Goal: Use online tool/utility: Utilize a website feature to perform a specific function

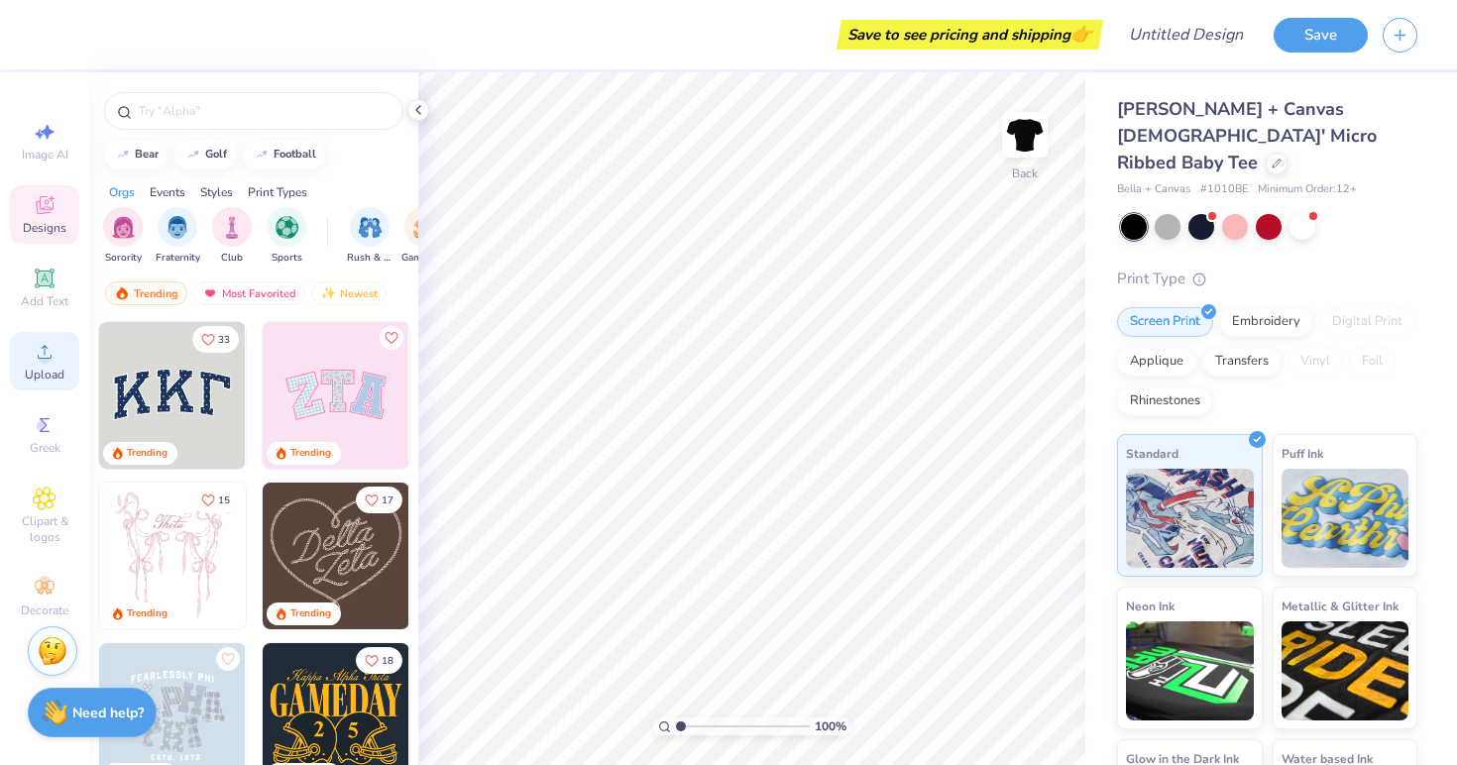
click at [50, 360] on icon at bounding box center [45, 352] width 24 height 24
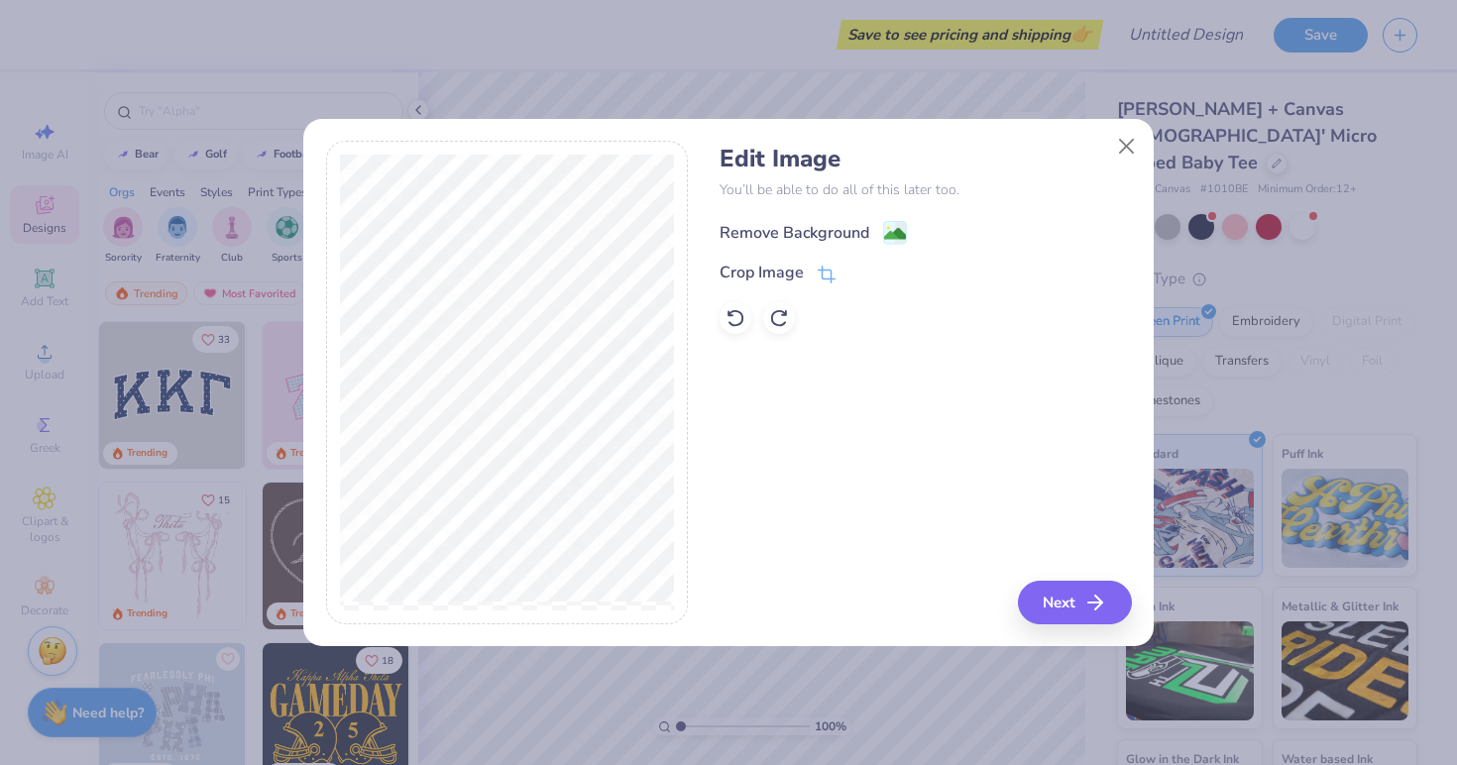
click at [802, 237] on div "Remove Background" at bounding box center [794, 233] width 150 height 24
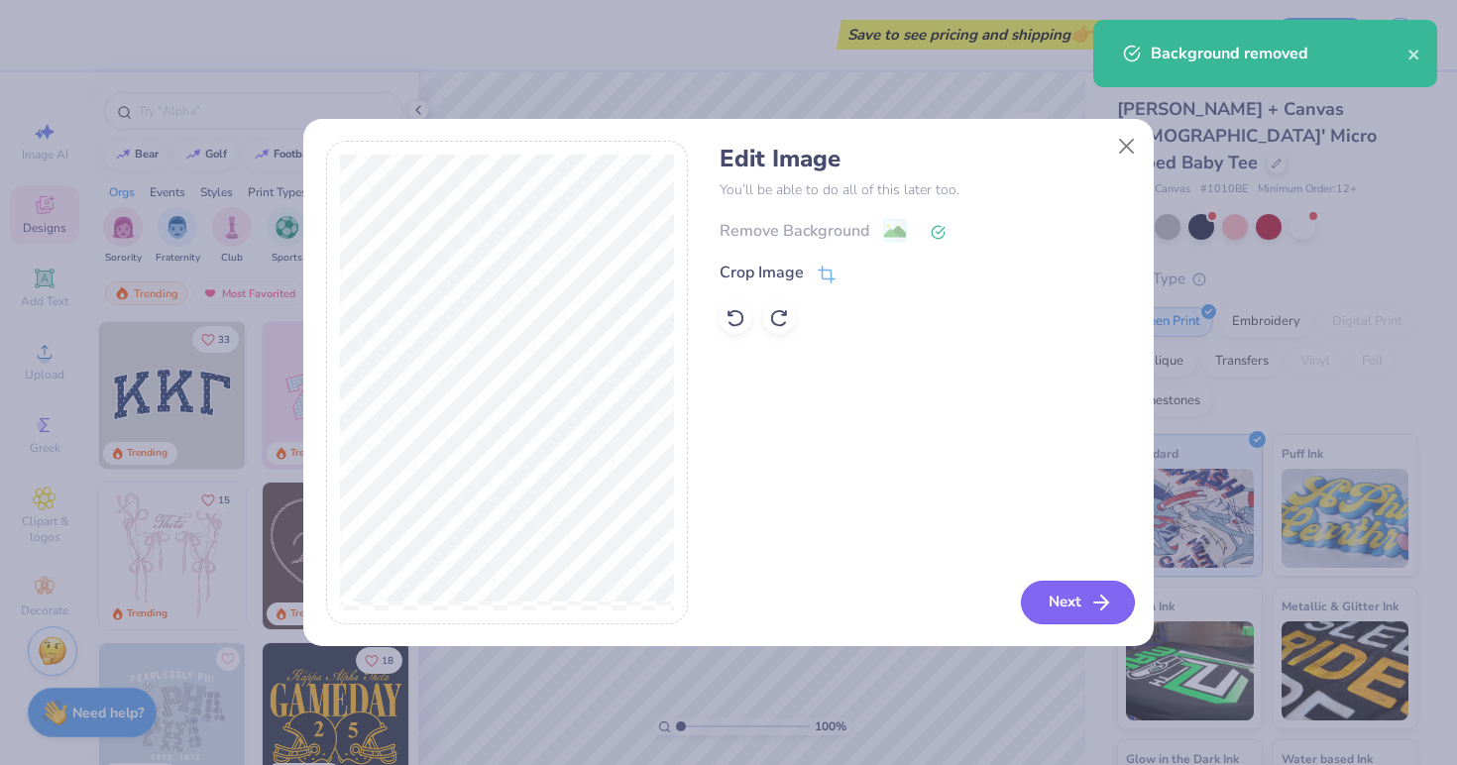
click at [1091, 600] on icon "button" at bounding box center [1101, 603] width 24 height 24
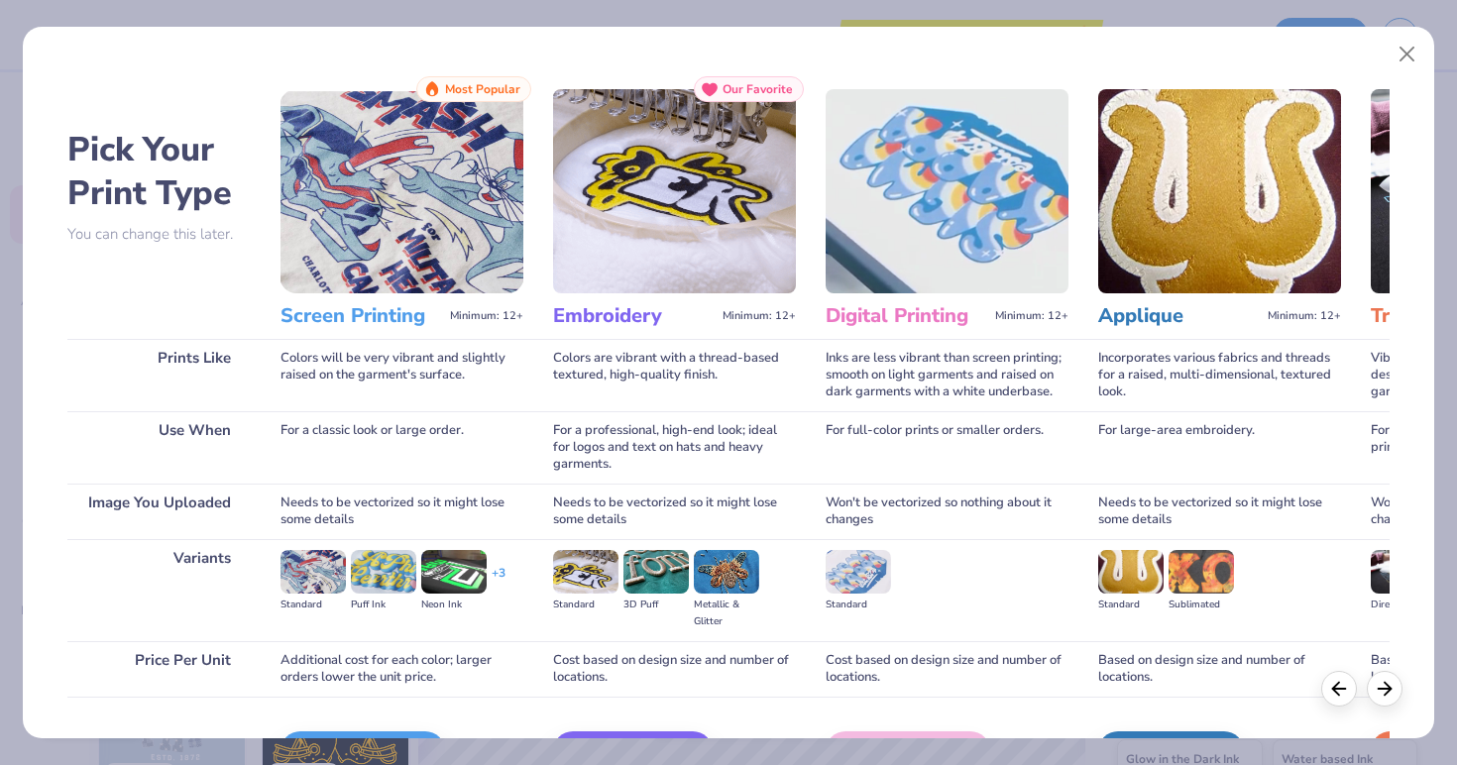
scroll to position [124, 0]
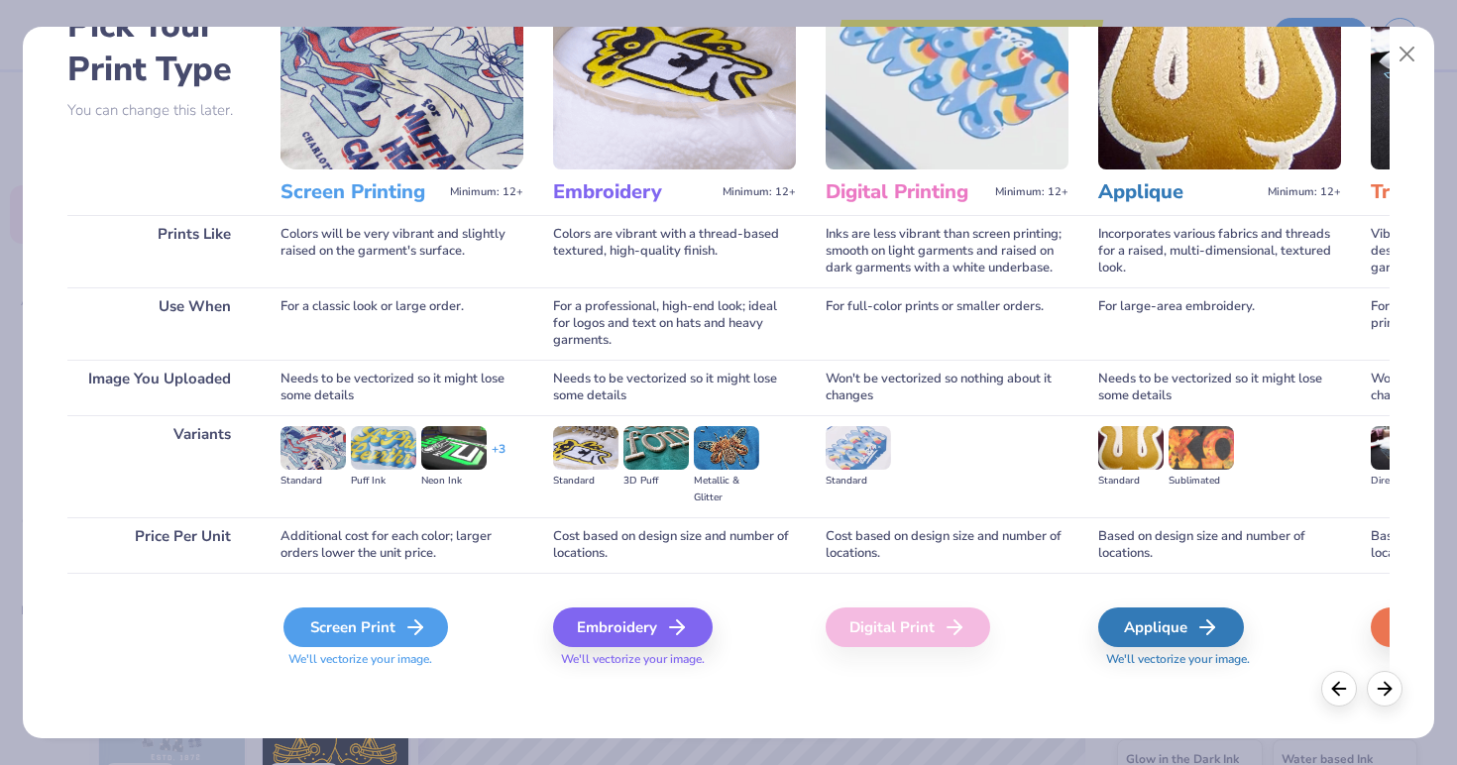
click at [349, 634] on div "Screen Print" at bounding box center [365, 628] width 165 height 40
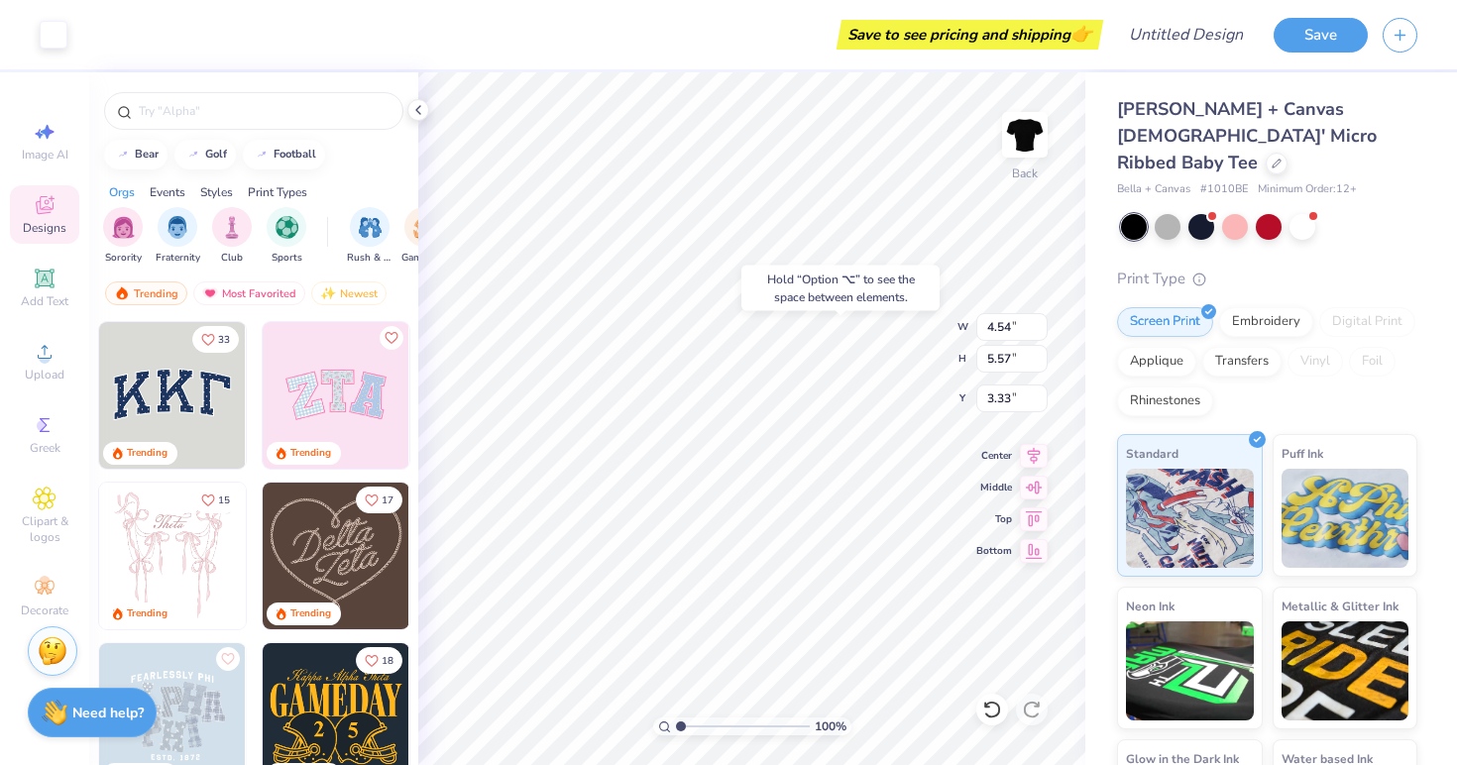
type input "3.33"
type input "8.40"
type input "3.35"
type input "8.24"
type input "3.28"
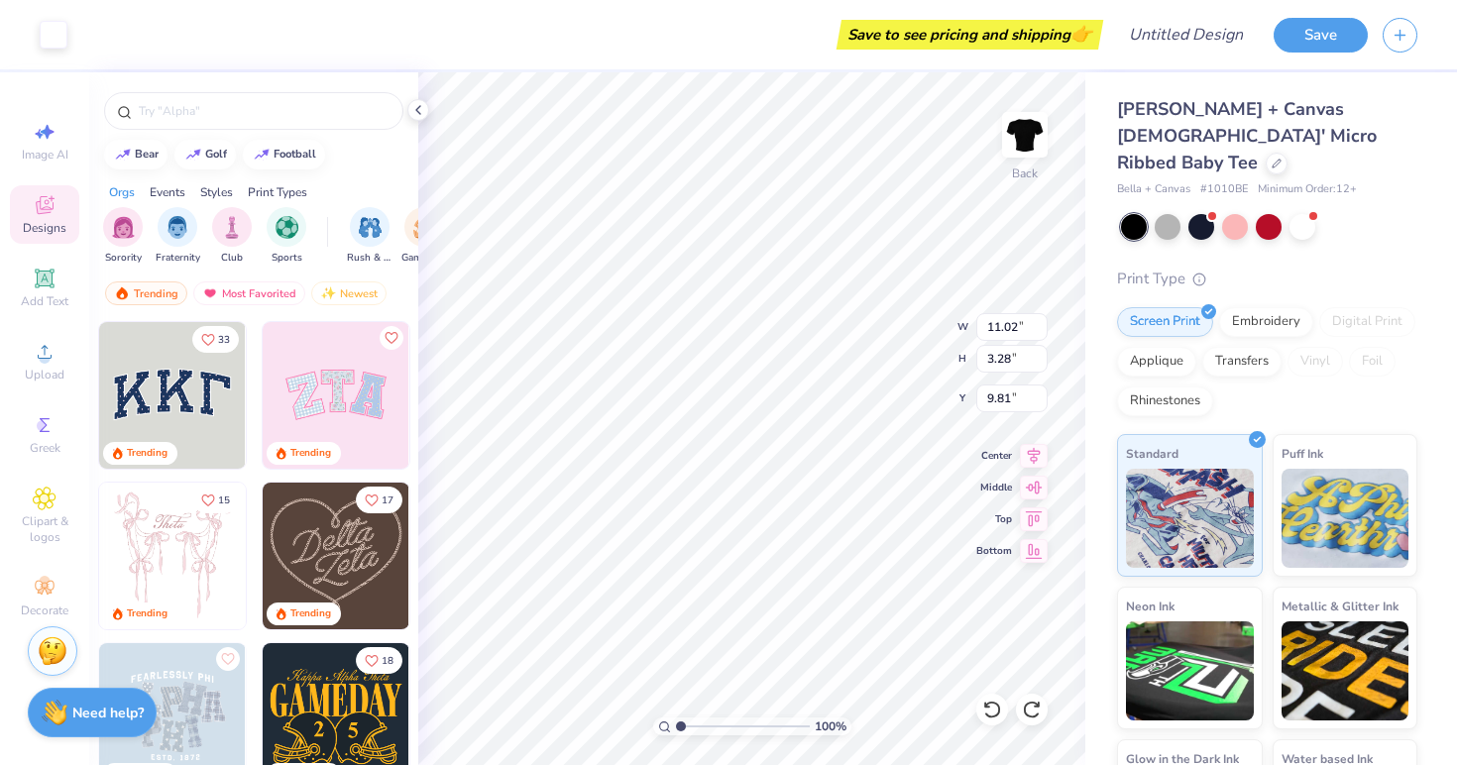
type input "3.86"
type input "1.15"
type input "3.00"
type input "4.45"
type input "1.33"
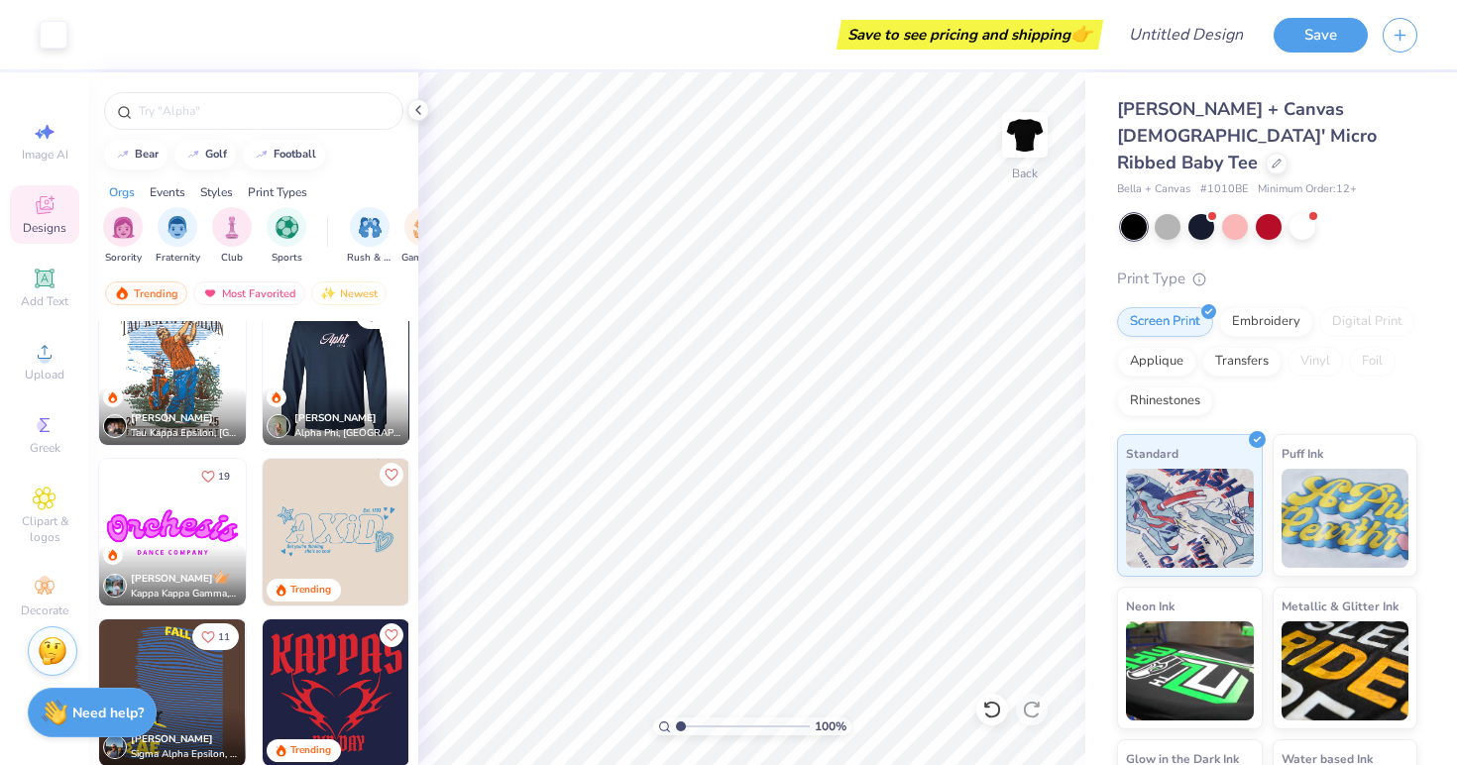
scroll to position [2439, 0]
